Goal: Transaction & Acquisition: Purchase product/service

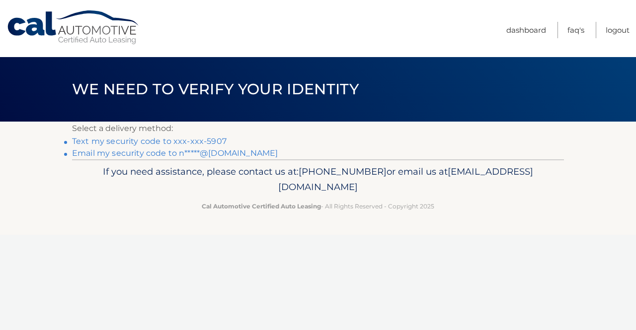
click at [208, 141] on link "Text my security code to xxx-xxx-5907" at bounding box center [149, 141] width 155 height 9
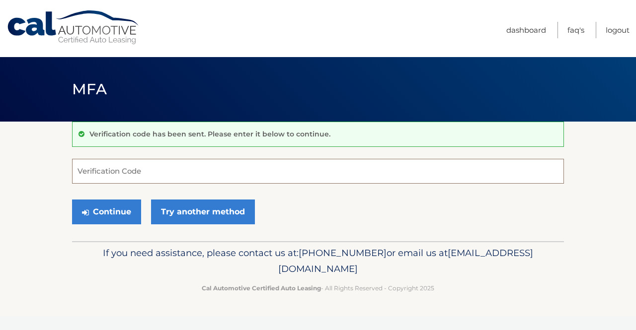
click at [85, 174] on input "Verification Code" at bounding box center [318, 171] width 492 height 25
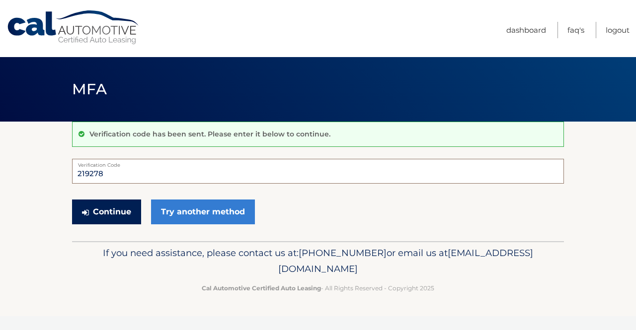
type input "219278"
click at [90, 213] on button "Continue" at bounding box center [106, 212] width 69 height 25
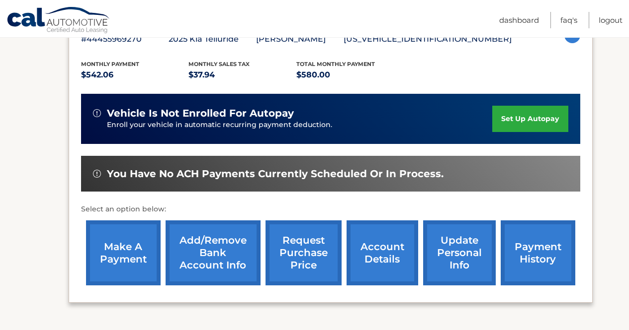
scroll to position [198, 0]
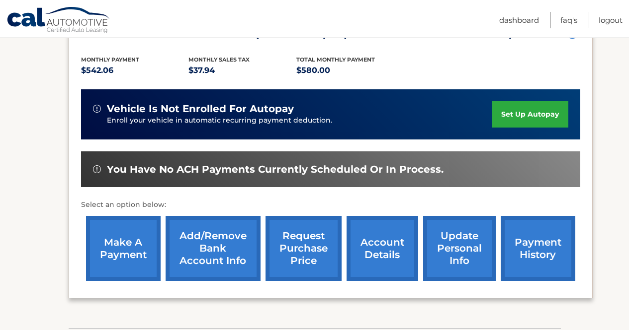
click at [114, 243] on link "make a payment" at bounding box center [123, 248] width 75 height 65
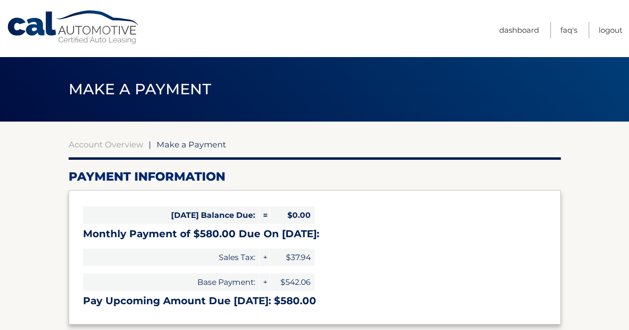
select select "NjZhYjBhNmYtZDFkNS00NTkxLTk3Y2MtOGVmNDQ1MDA0NjY2"
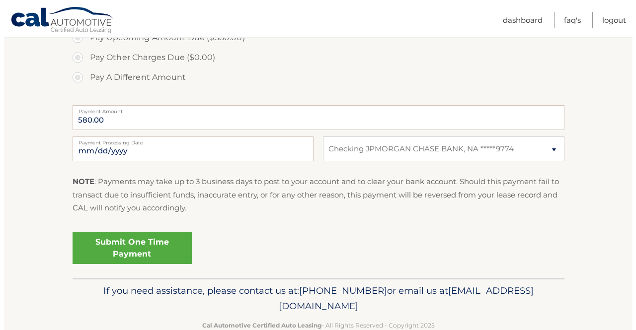
scroll to position [361, 0]
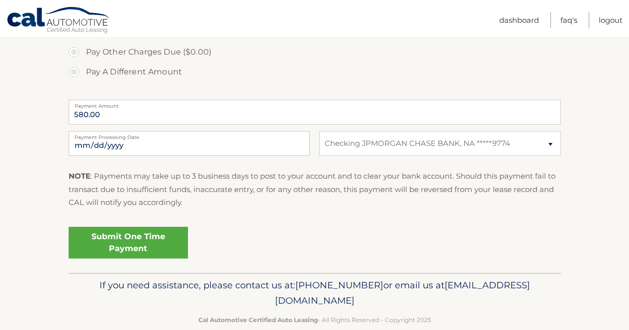
click at [154, 237] on link "Submit One Time Payment" at bounding box center [128, 243] width 119 height 32
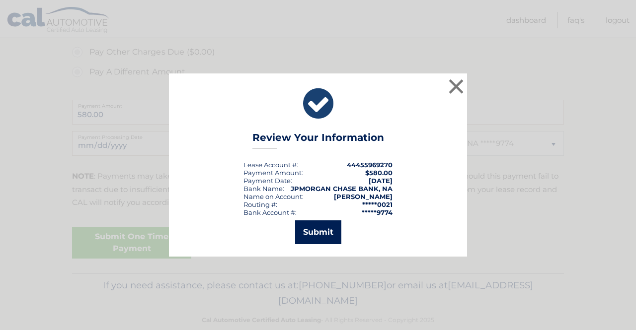
click at [309, 233] on button "Submit" at bounding box center [318, 233] width 46 height 24
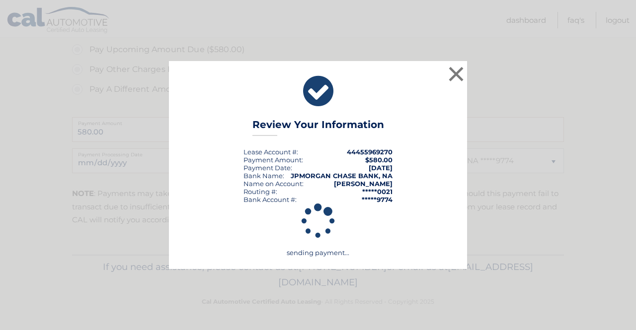
scroll to position [344, 0]
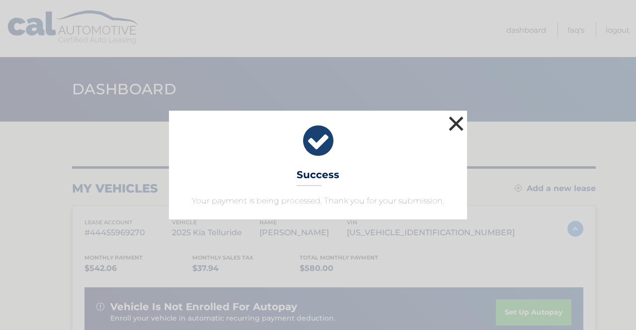
click at [456, 123] on button "×" at bounding box center [456, 124] width 20 height 20
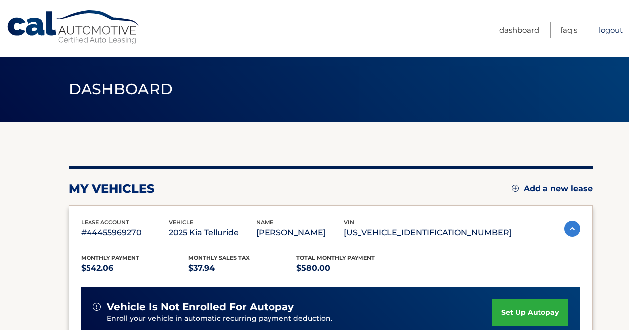
click at [614, 32] on link "Logout" at bounding box center [610, 30] width 24 height 16
